Goal: Transaction & Acquisition: Purchase product/service

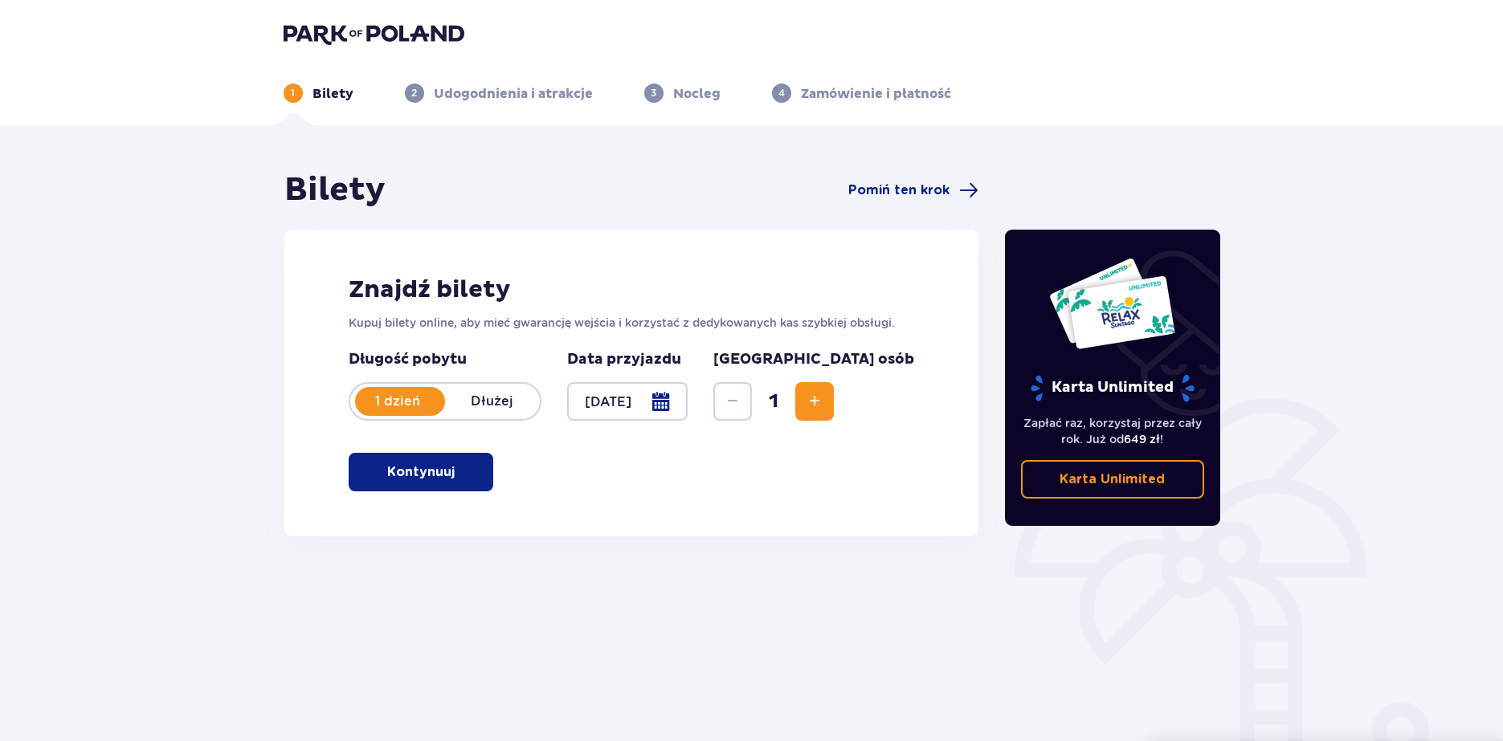
click at [443, 476] on button "Kontynuuj" at bounding box center [421, 472] width 145 height 39
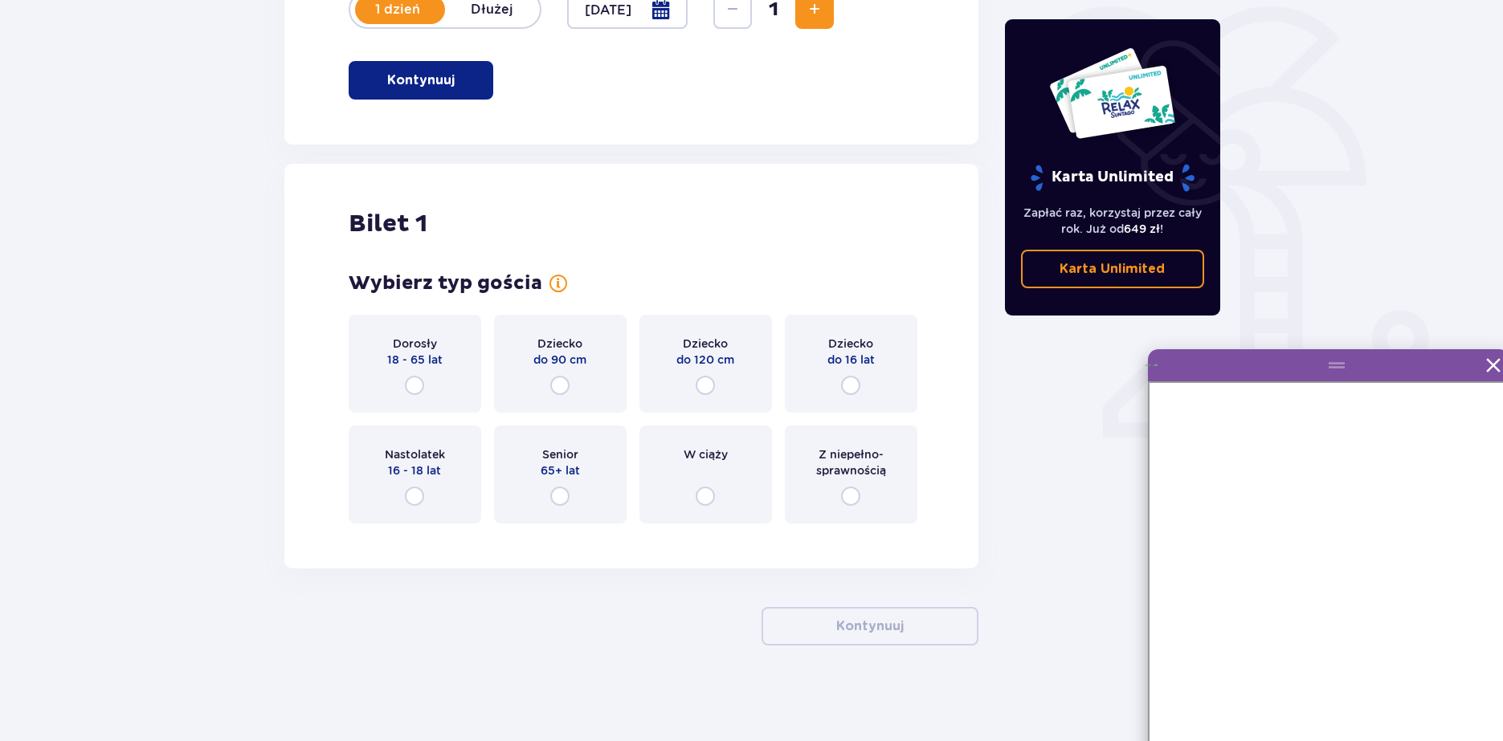
scroll to position [393, 0]
click at [422, 387] on input "radio" at bounding box center [414, 384] width 19 height 19
radio input "true"
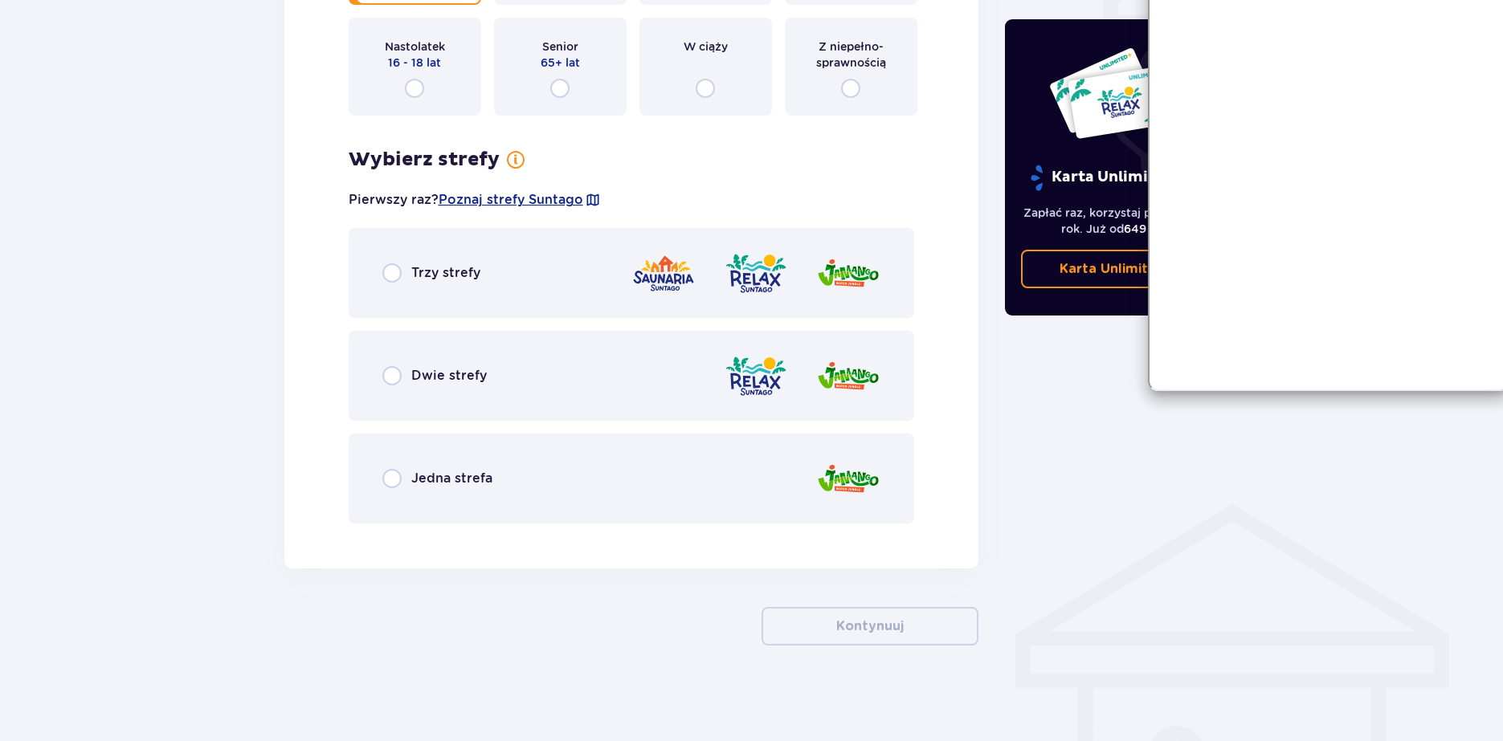
scroll to position [801, 0]
click at [637, 279] on img at bounding box center [663, 273] width 64 height 46
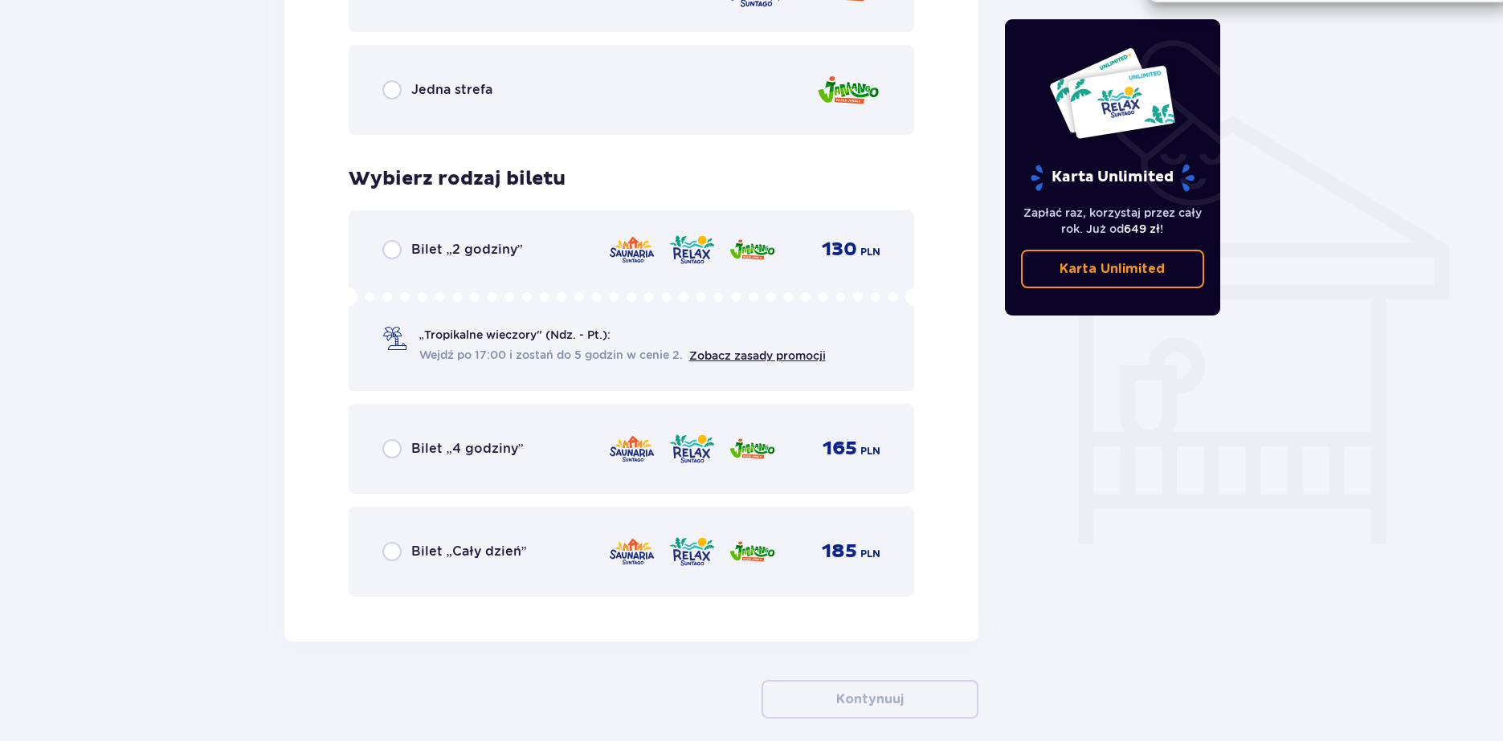
scroll to position [1182, 0]
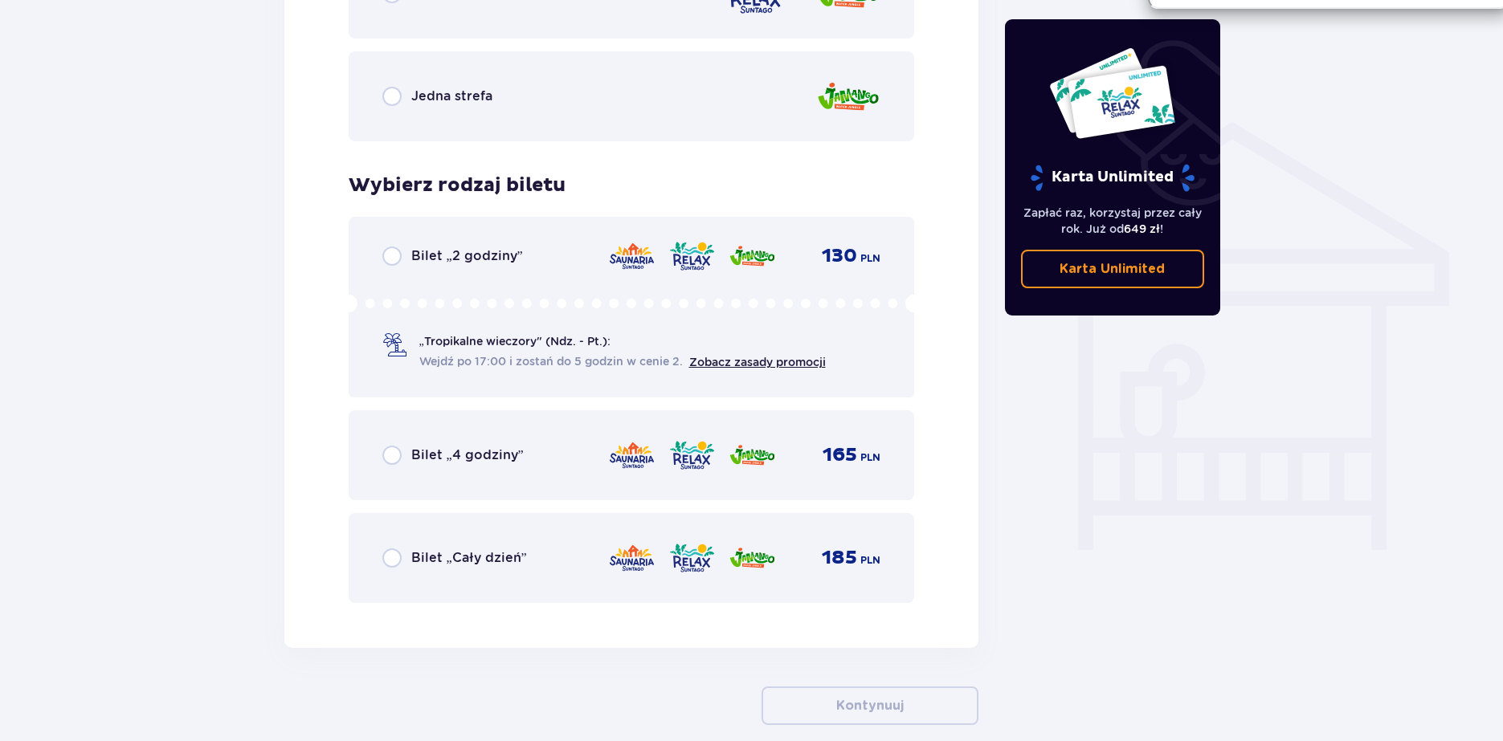
click at [1107, 271] on p "Karta Unlimited" at bounding box center [1111, 269] width 105 height 18
click at [683, 234] on div "Bilet „2 godziny” 130 PLN „Tropikalne wieczory" (Ndz. - Pt.): Wejdź po 17:00 i …" at bounding box center [632, 307] width 566 height 181
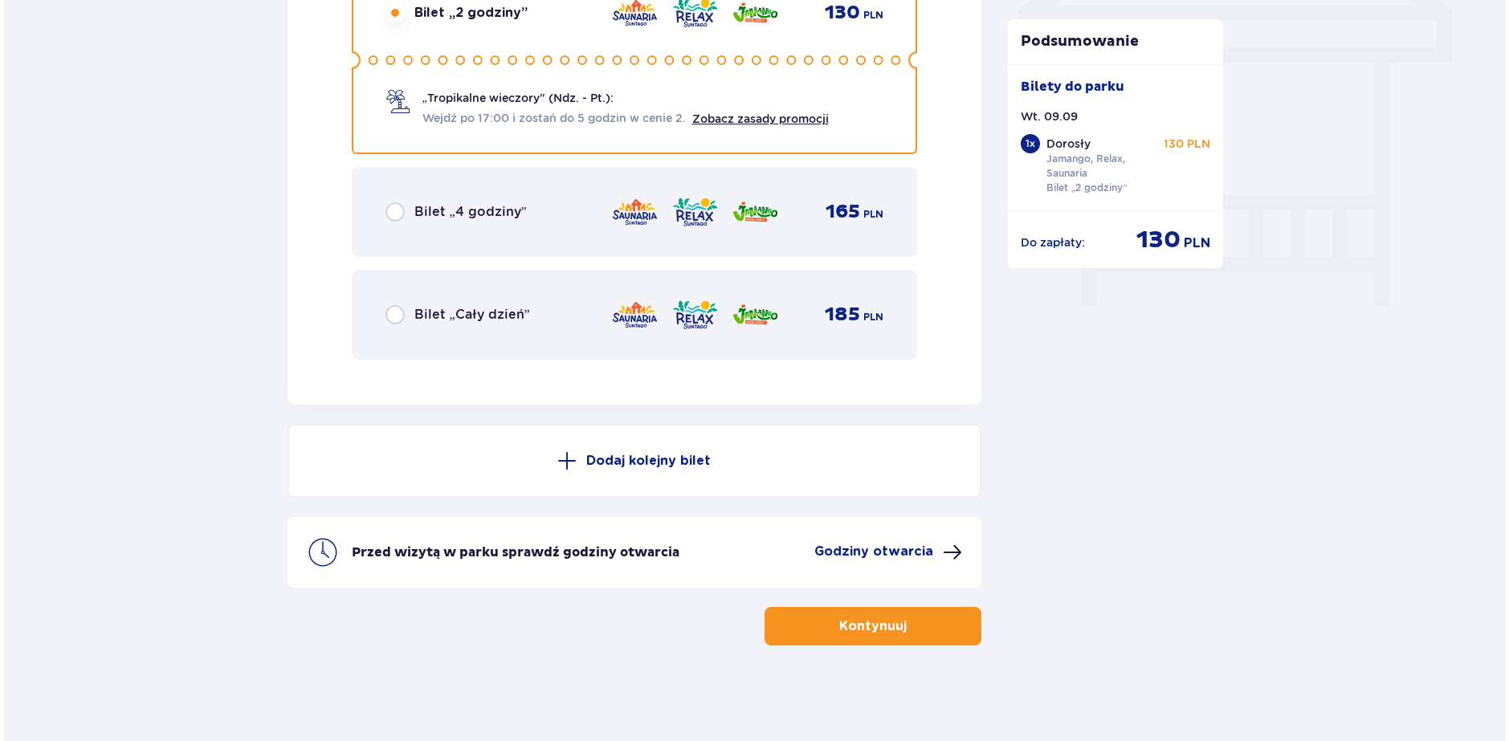
scroll to position [1426, 0]
click at [871, 548] on p "Godziny otwarcia" at bounding box center [870, 551] width 119 height 18
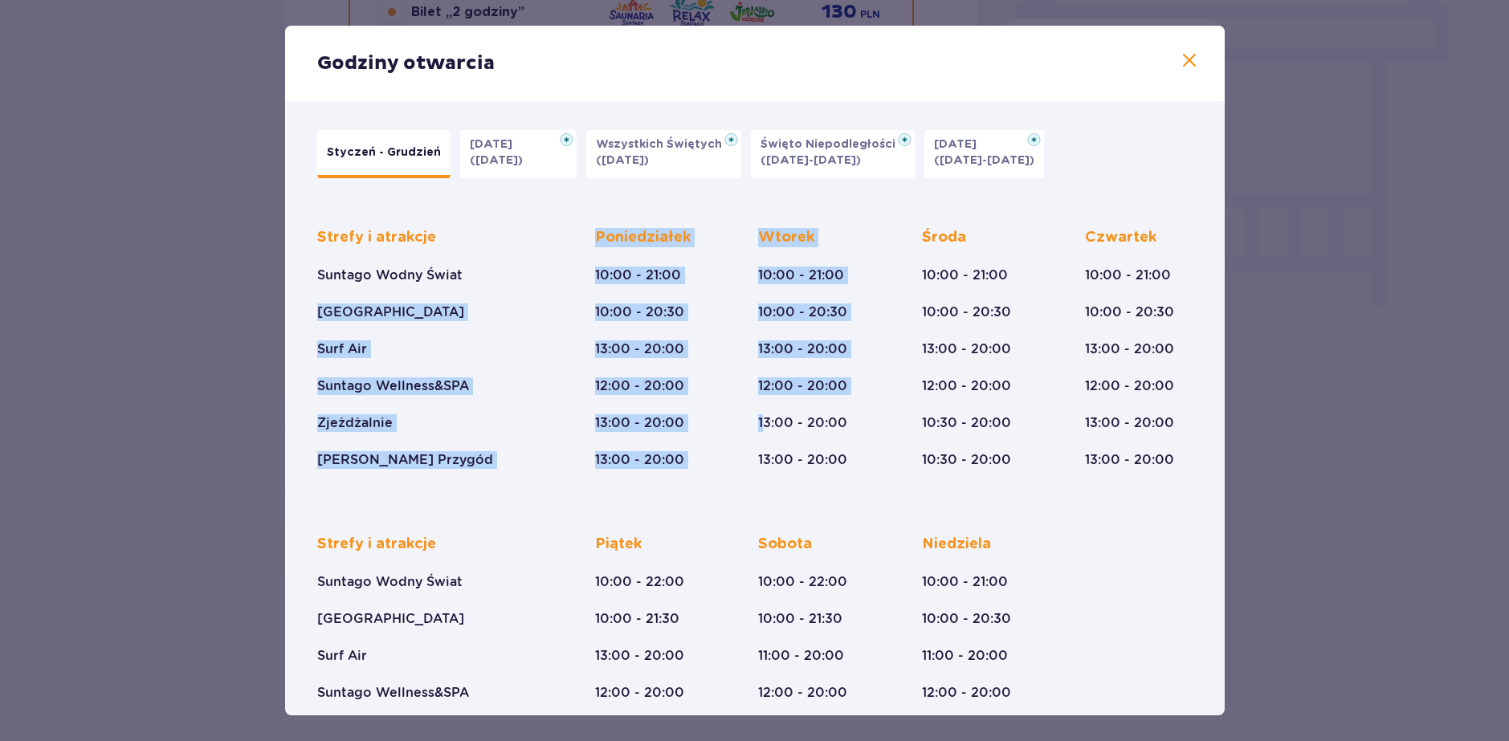
drag, startPoint x: 561, startPoint y: 239, endPoint x: 826, endPoint y: 411, distance: 315.2
click at [770, 403] on div "Strefy i atrakcje Suntago Wodny Świat Crocodile Island Surf Air Suntago Wellnes…" at bounding box center [754, 335] width 875 height 267
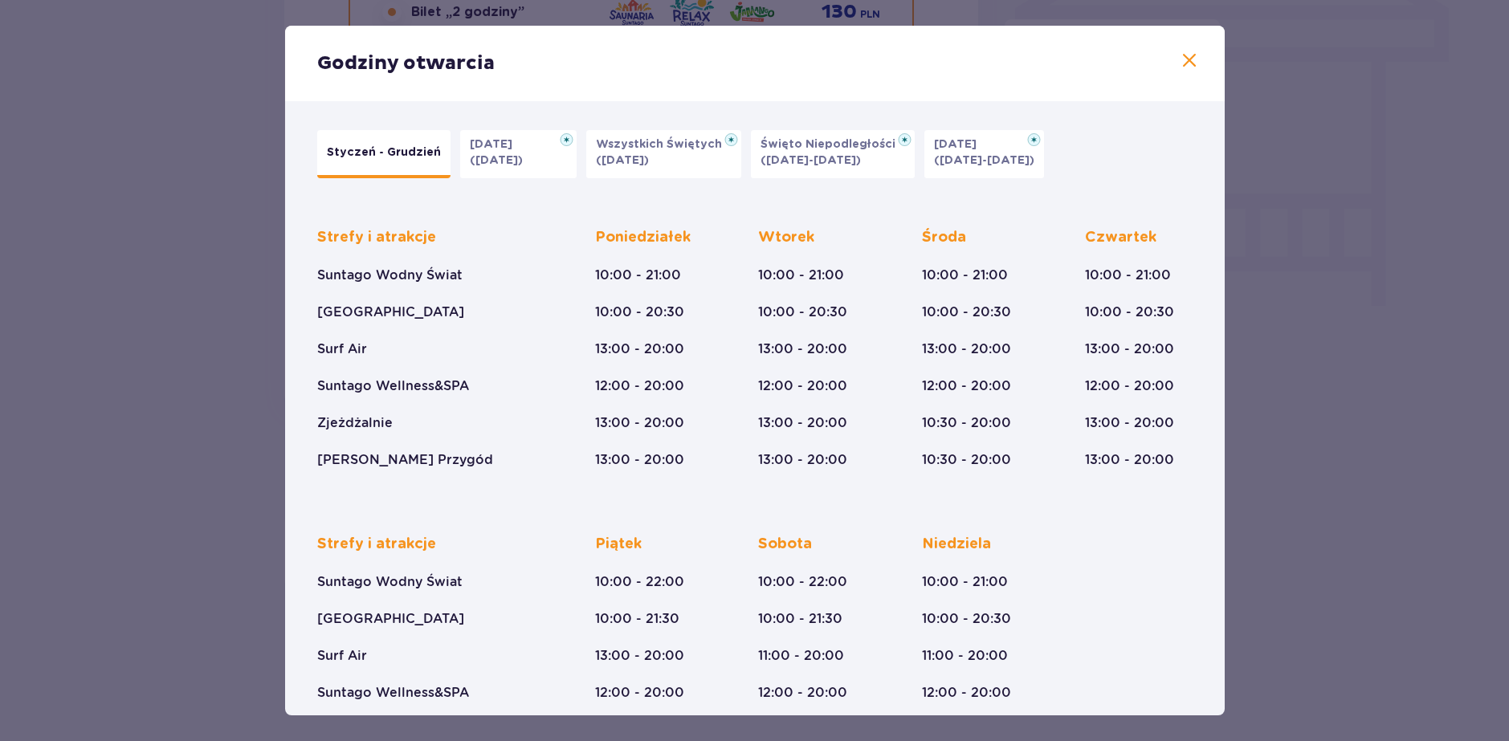
click at [1195, 60] on div "Godziny otwarcia" at bounding box center [755, 63] width 940 height 75
drag, startPoint x: 1190, startPoint y: 63, endPoint x: 1174, endPoint y: 63, distance: 16.1
click at [1189, 63] on span at bounding box center [1189, 60] width 19 height 19
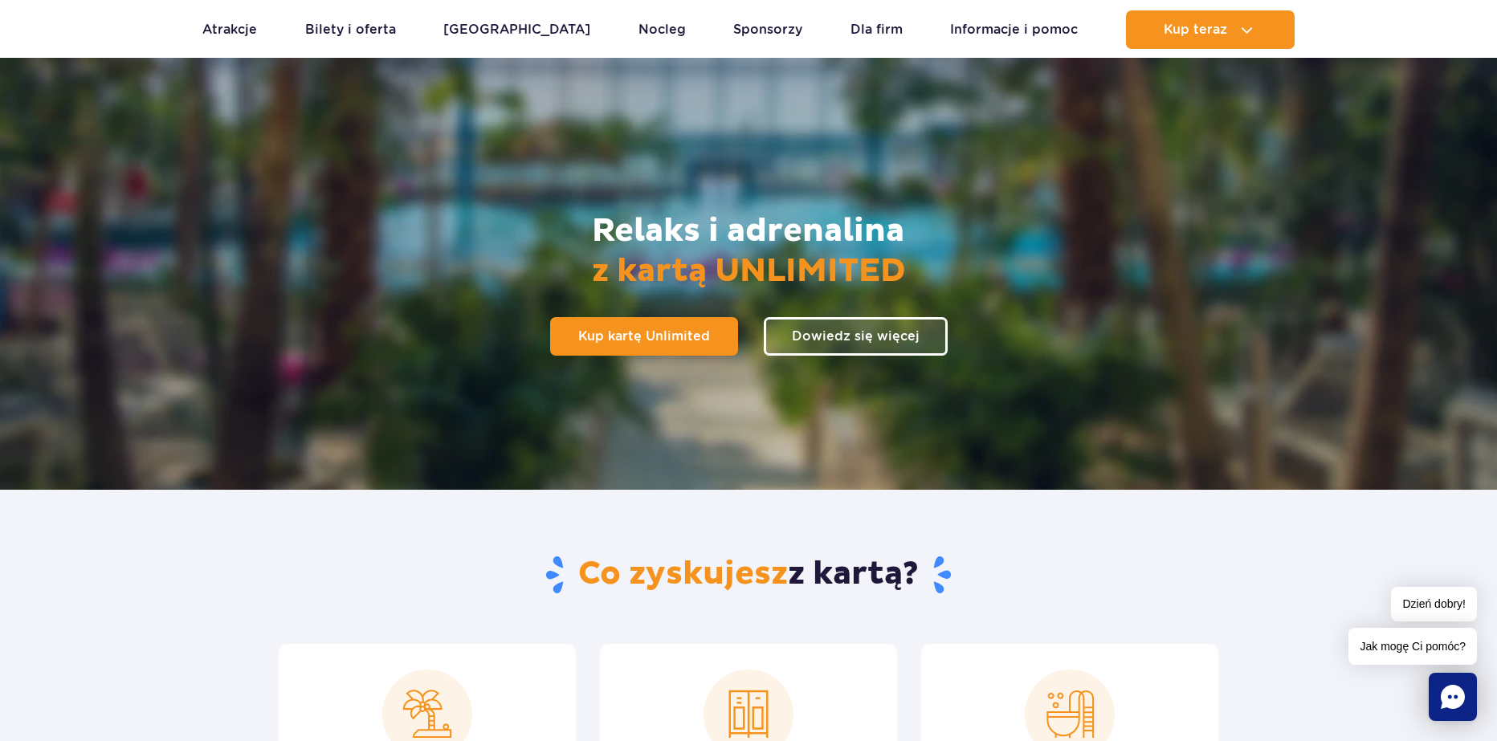
scroll to position [80, 0]
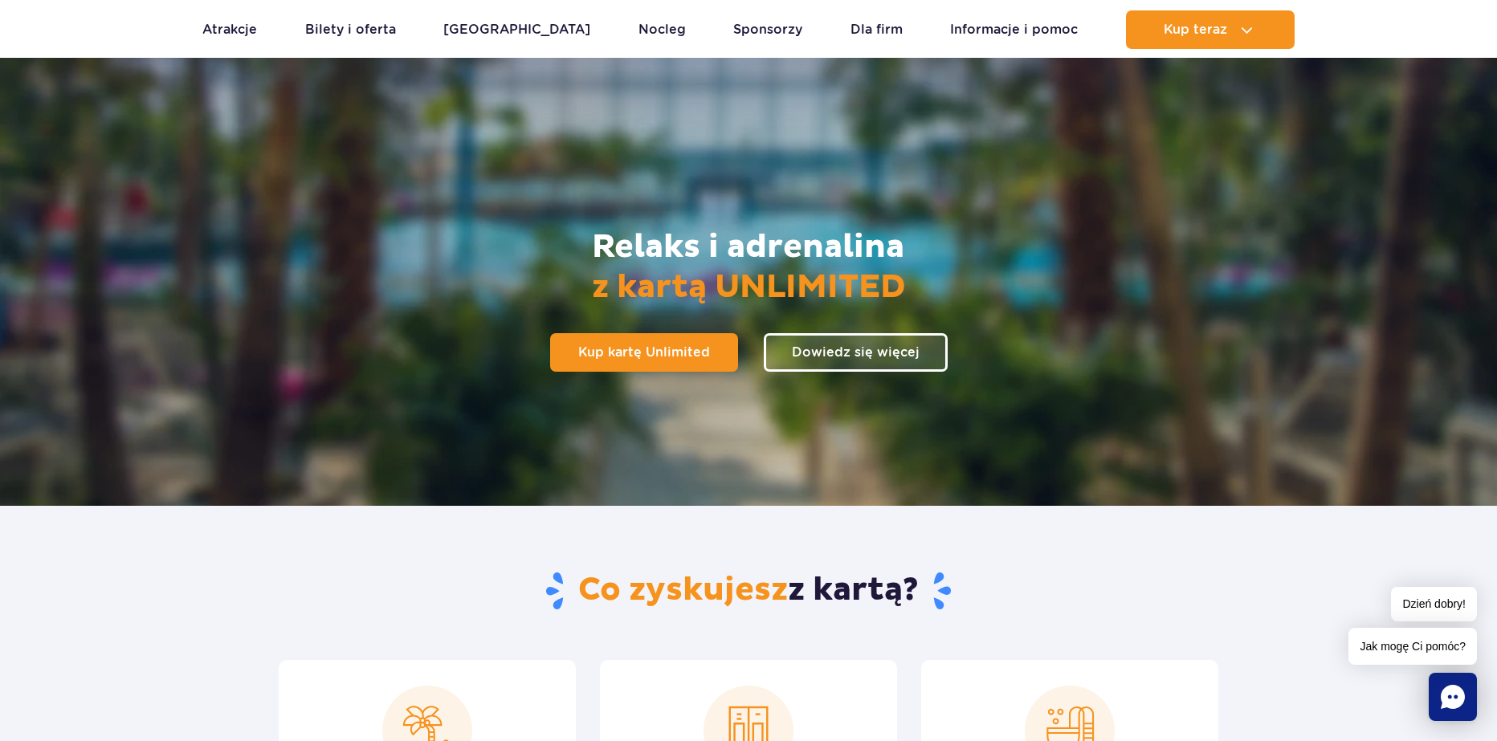
click at [681, 331] on div "Relaksuj się w tropikach bez ograniczeń Relaks i adrenalina z kartą UNLIMITED K…" at bounding box center [748, 293] width 1033 height 426
click at [679, 341] on link "Kup kartę Unlimited" at bounding box center [644, 352] width 188 height 39
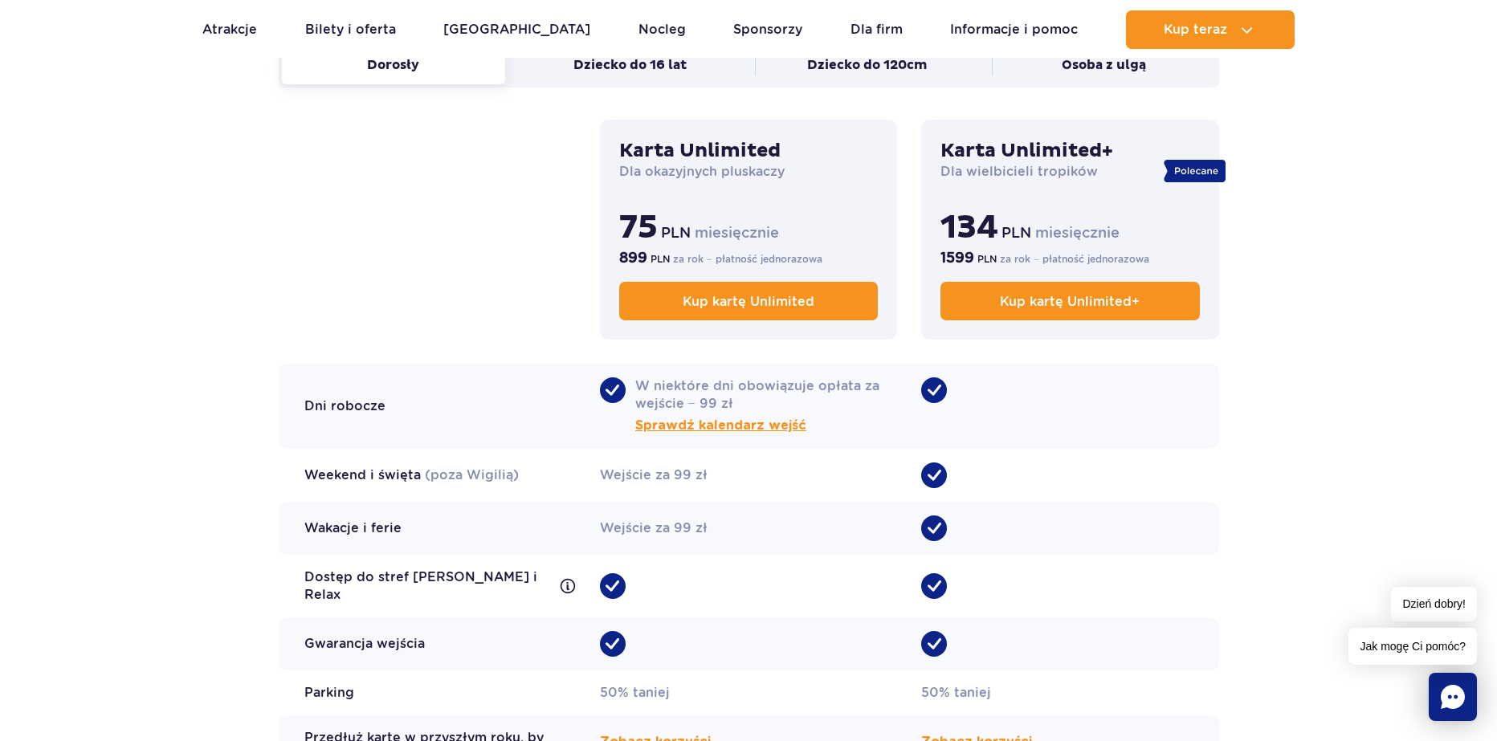
scroll to position [1365, 0]
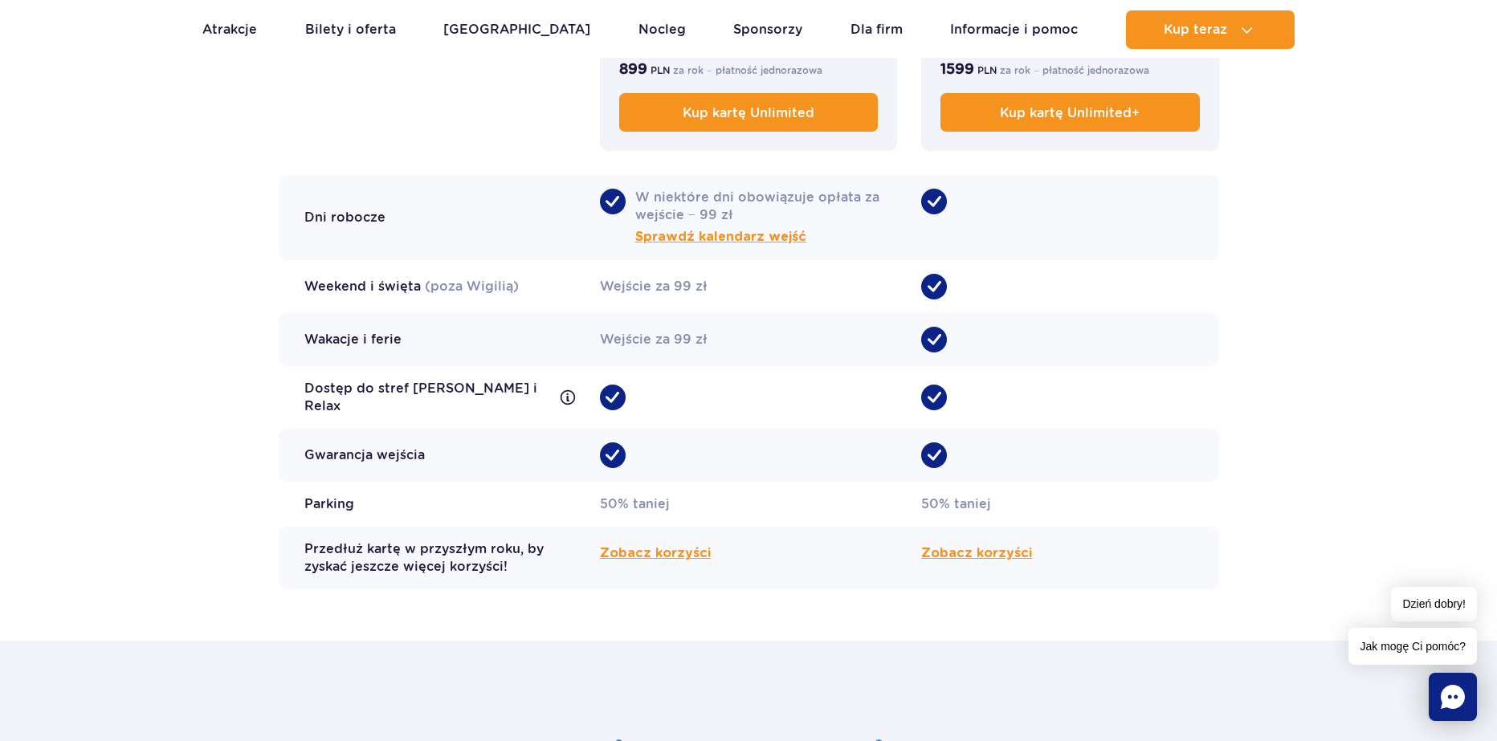
drag, startPoint x: 1010, startPoint y: 449, endPoint x: 978, endPoint y: 455, distance: 32.0
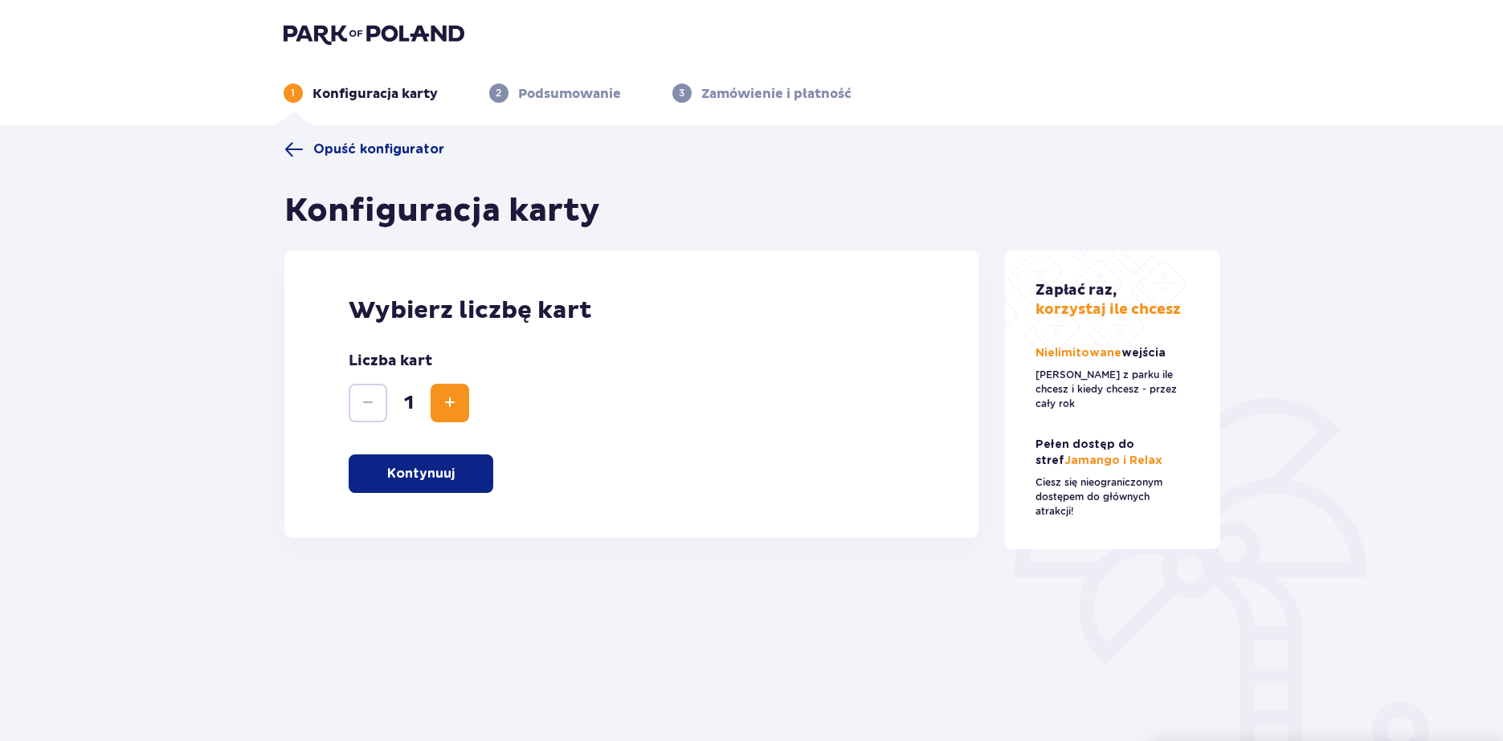
drag, startPoint x: 421, startPoint y: 503, endPoint x: 434, endPoint y: 483, distance: 23.8
click at [421, 501] on div "Wybierz liczbę kart Liczba kart 1 Kontynuuj" at bounding box center [631, 395] width 695 height 288
click at [434, 483] on p "Kontynuuj" at bounding box center [420, 474] width 67 height 18
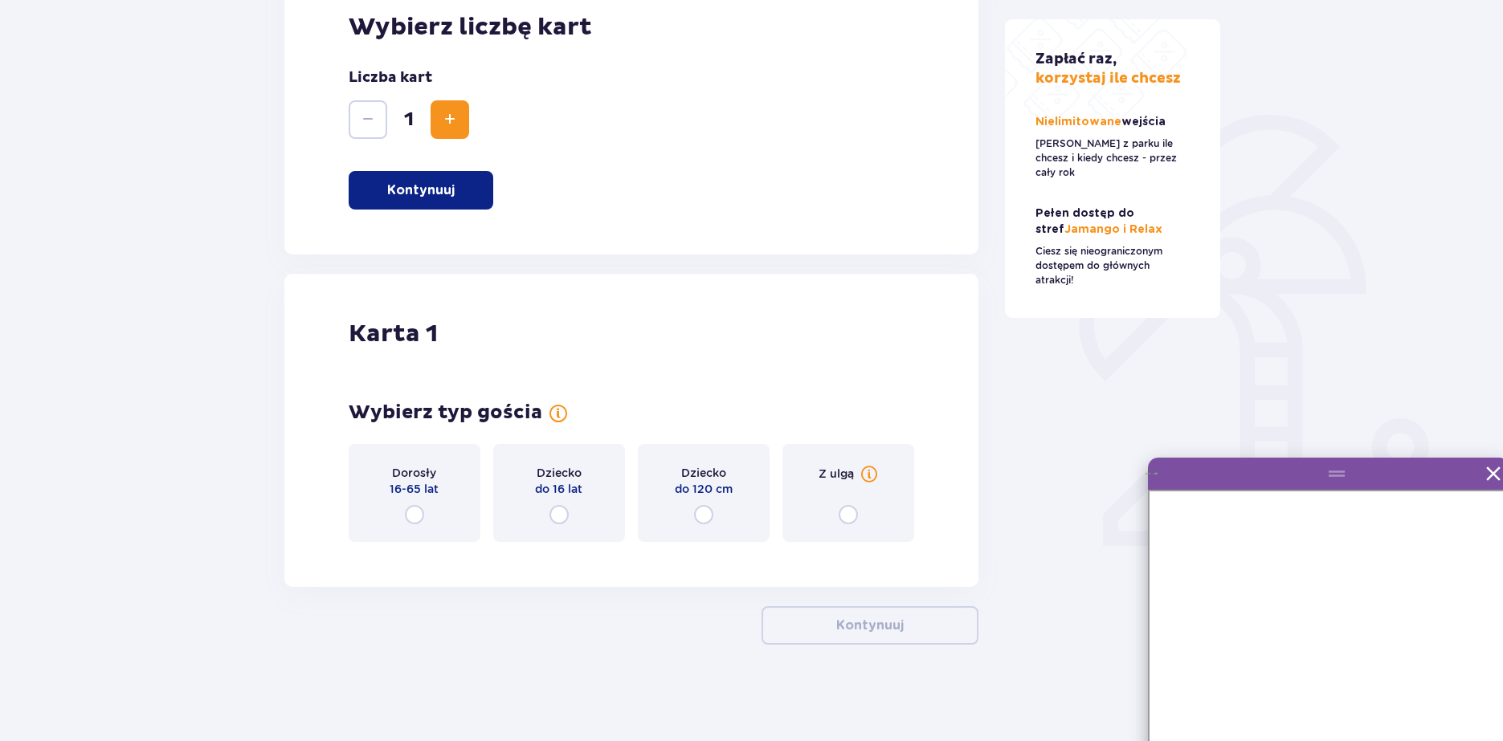
click at [400, 504] on div "Dorosły 16-65 lat" at bounding box center [415, 493] width 132 height 98
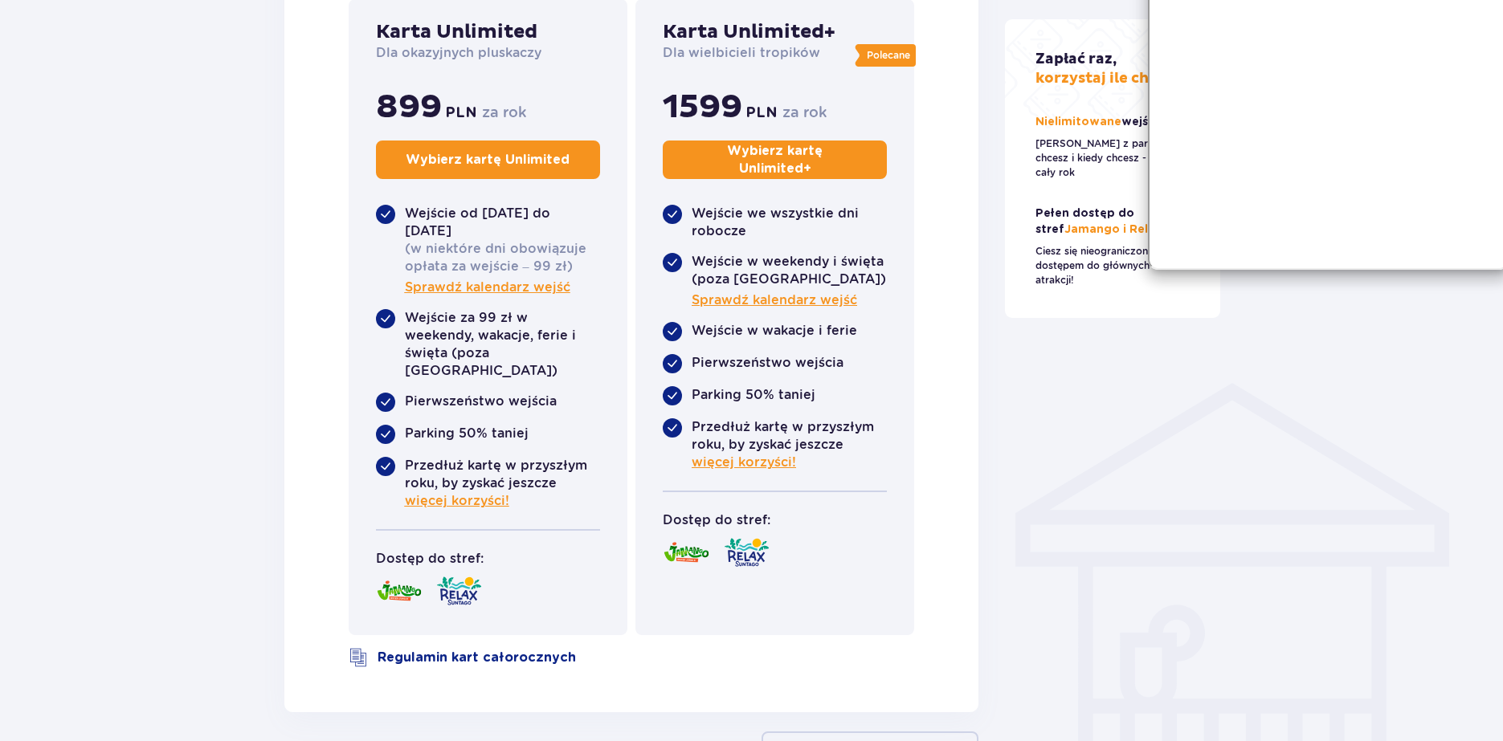
scroll to position [1029, 0]
